Goal: Obtain resource: Download file/media

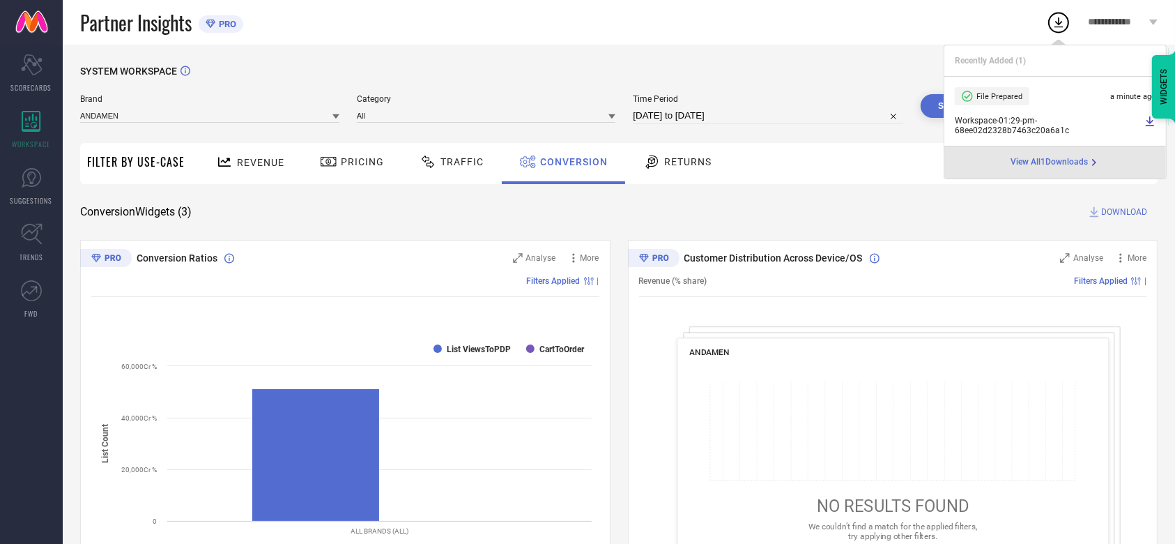
click at [863, 47] on div "SYSTEM WORKSPACE Brand ANDAMEN Category All Time Period [DATE] to [DATE] Search…" at bounding box center [619, 510] width 1112 height 930
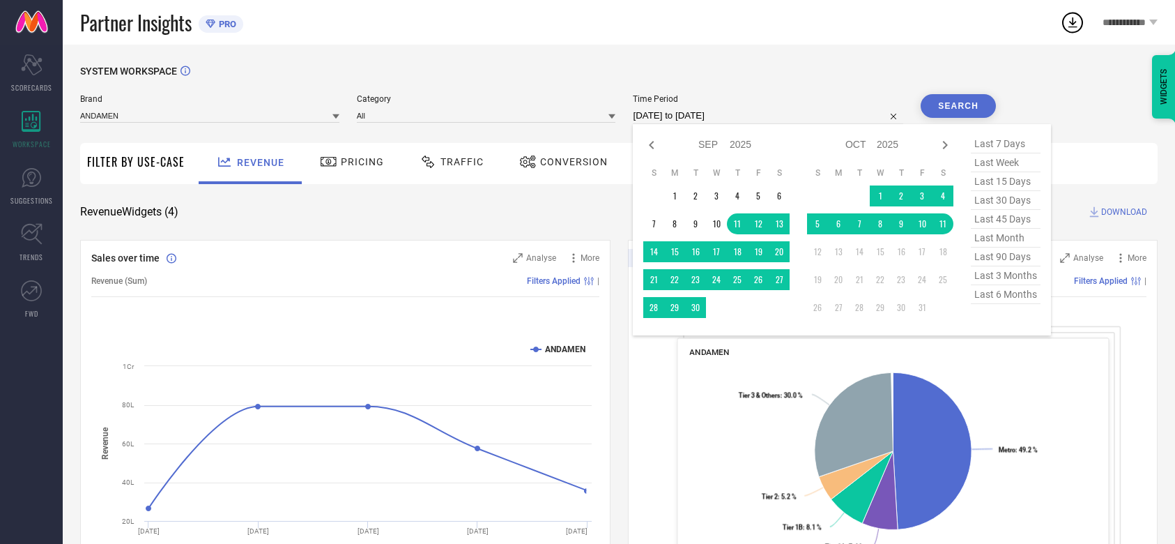
select select "8"
select select "2025"
select select "9"
select select "2025"
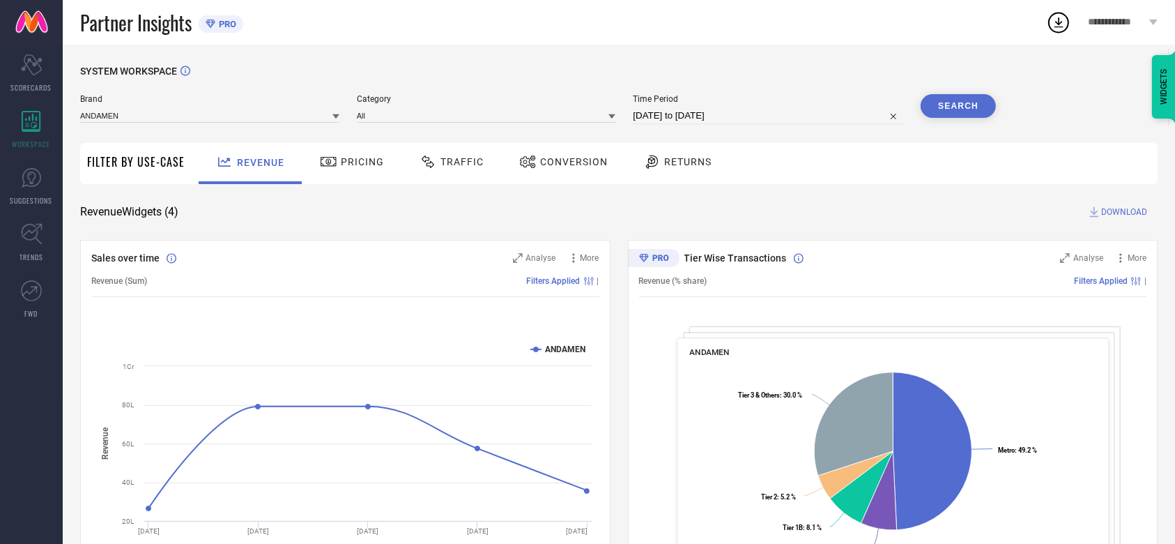
click at [831, 99] on span "Time Period" at bounding box center [768, 99] width 270 height 10
click at [546, 171] on div "Conversion" at bounding box center [563, 162] width 95 height 24
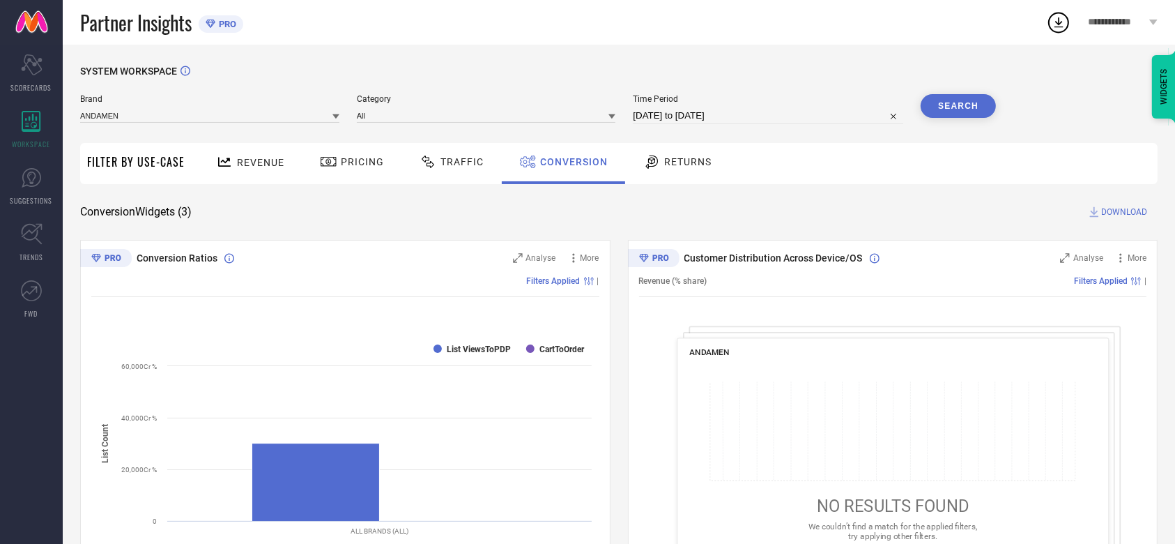
click at [974, 107] on button "Search" at bounding box center [958, 106] width 75 height 24
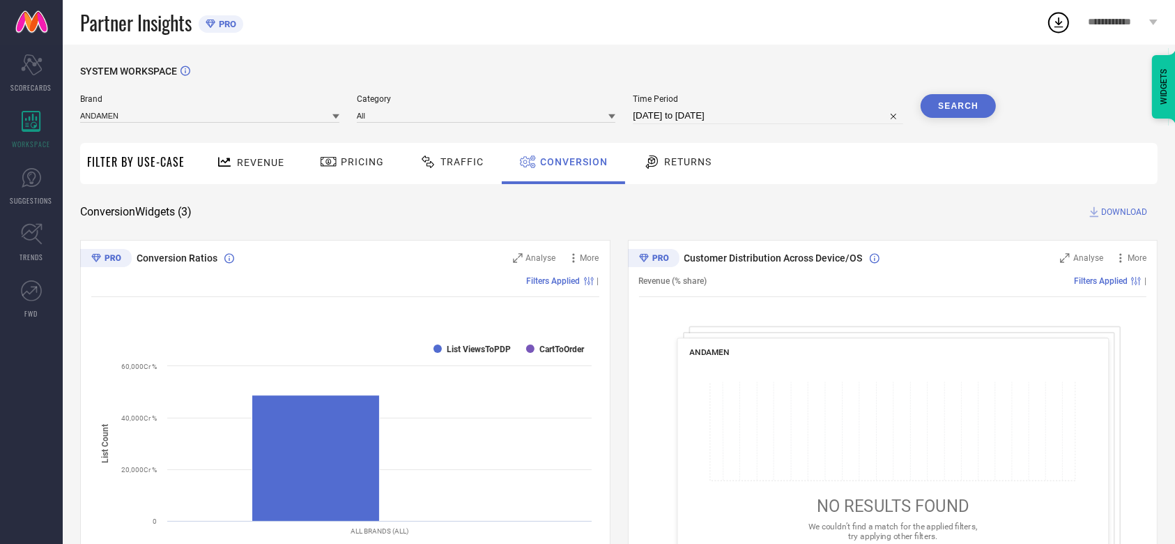
click at [1103, 215] on span "DOWNLOAD" at bounding box center [1124, 212] width 46 height 14
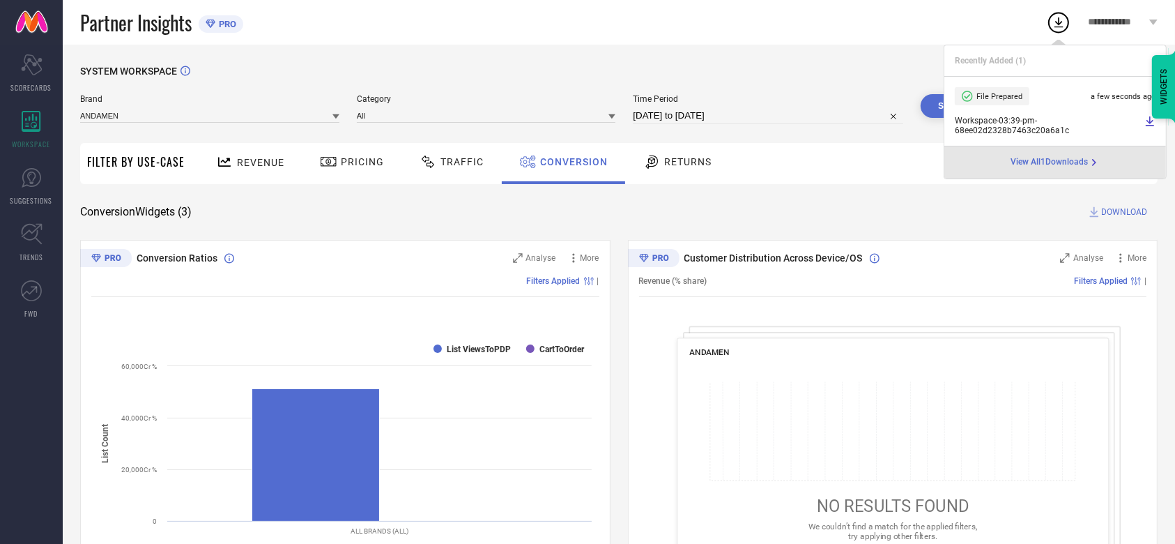
click at [555, 90] on div "SYSTEM WORKSPACE" at bounding box center [618, 80] width 1077 height 29
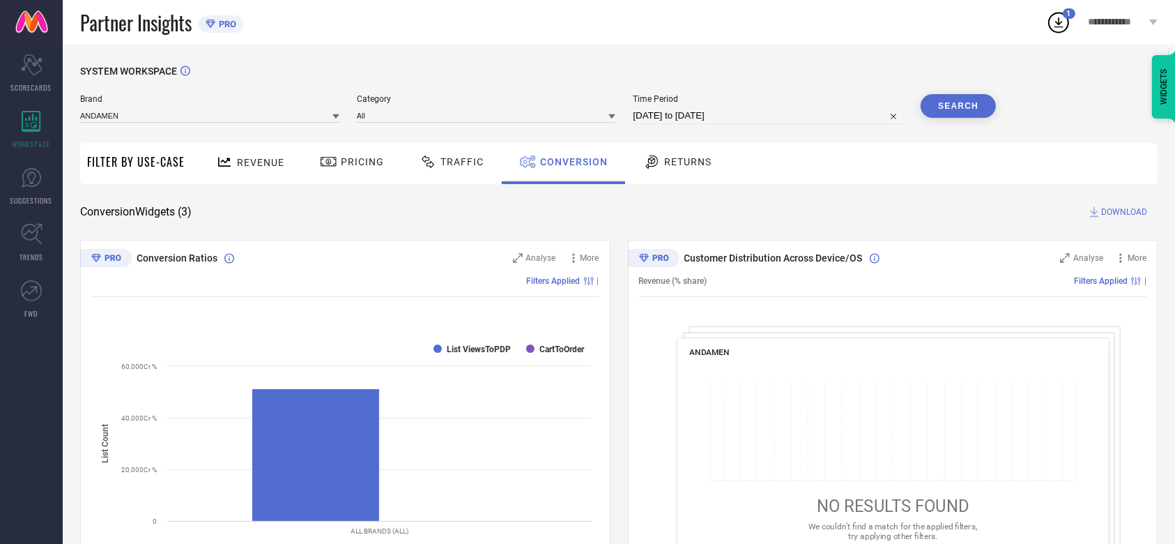
click at [606, 81] on div "SYSTEM WORKSPACE" at bounding box center [618, 80] width 1077 height 29
click at [492, 70] on div "SYSTEM WORKSPACE" at bounding box center [618, 80] width 1077 height 29
